Goal: Task Accomplishment & Management: Use online tool/utility

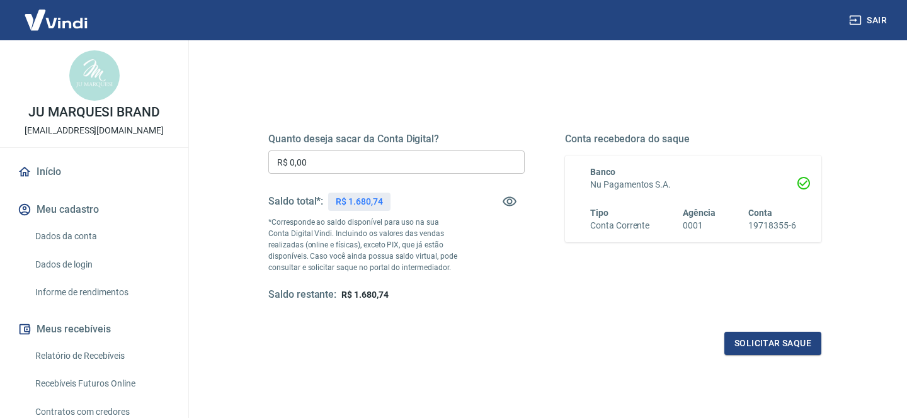
scroll to position [120, 0]
click at [776, 344] on button "Solicitar saque" at bounding box center [772, 343] width 97 height 23
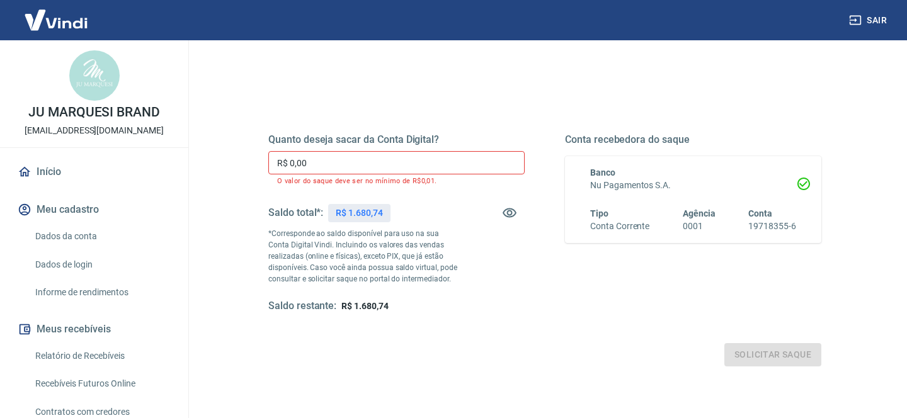
click at [407, 149] on div "Quanto deseja sacar da Conta Digital? R$ 0,00 ​ O valor do saque deve ser no mí…" at bounding box center [396, 222] width 256 height 179
click at [407, 154] on input "R$ 0,00" at bounding box center [396, 162] width 256 height 23
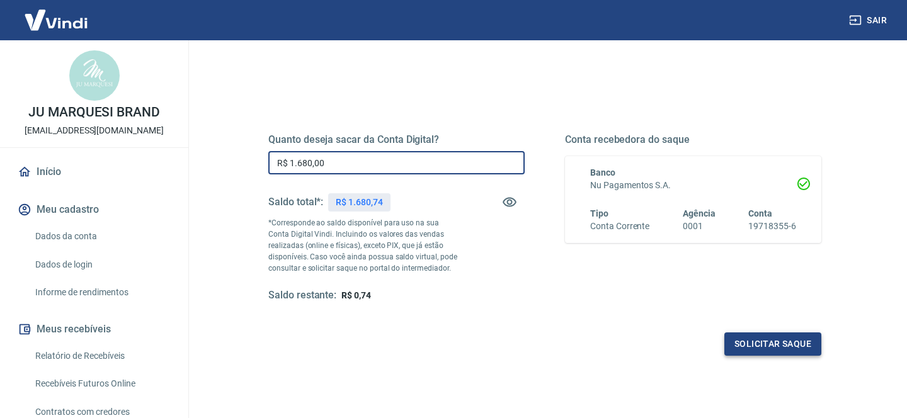
type input "R$ 1.680,00"
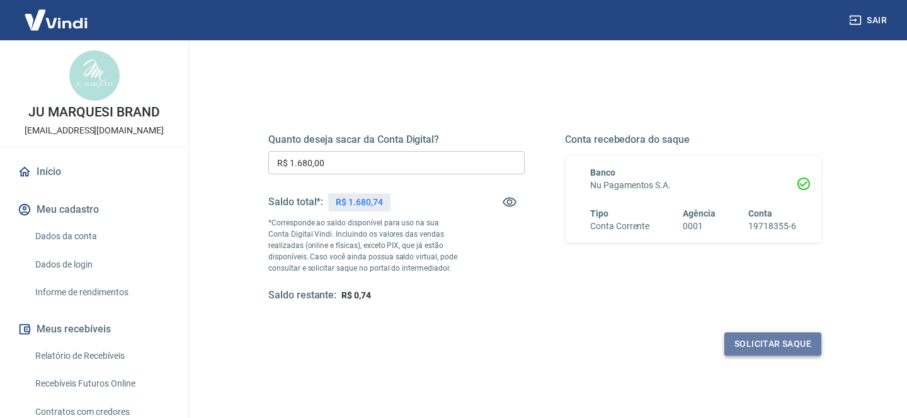
click at [760, 346] on button "Solicitar saque" at bounding box center [772, 343] width 97 height 23
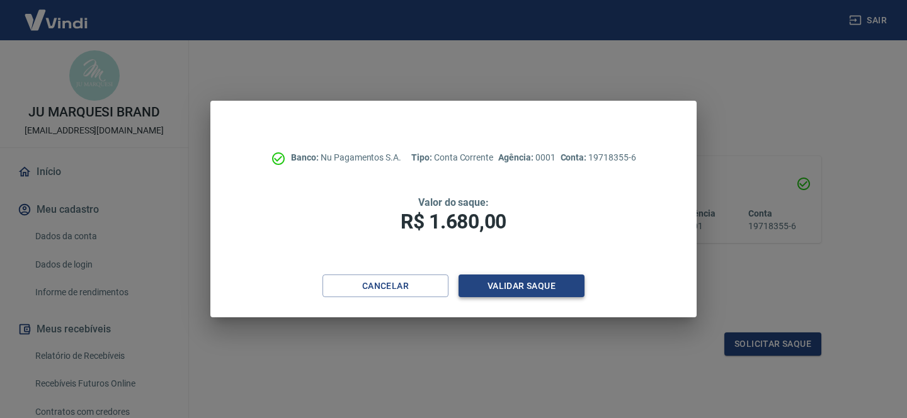
click at [528, 283] on button "Validar saque" at bounding box center [521, 286] width 126 height 23
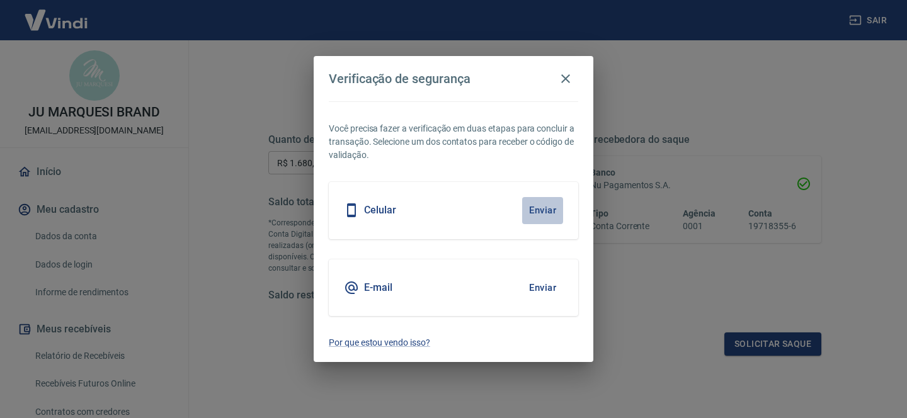
click at [554, 207] on button "Enviar" at bounding box center [542, 210] width 41 height 26
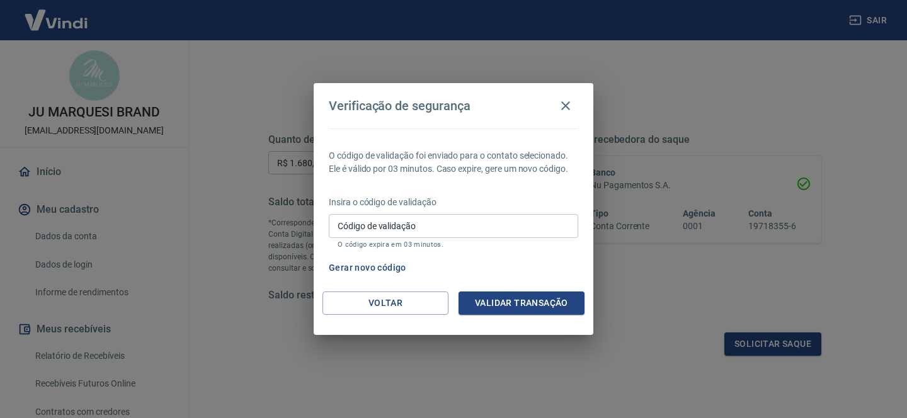
click at [424, 231] on input "Código de validação" at bounding box center [453, 225] width 249 height 23
click at [401, 230] on input "Código de validação" at bounding box center [453, 225] width 249 height 23
type input "327435"
click at [540, 305] on button "Validar transação" at bounding box center [521, 303] width 126 height 23
